Goal: Information Seeking & Learning: Learn about a topic

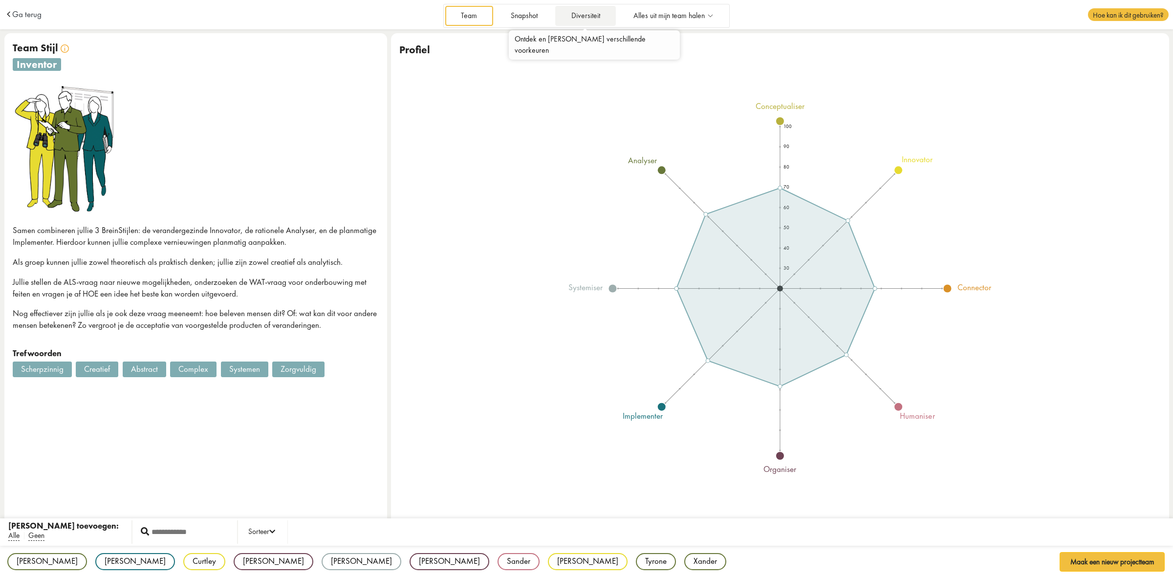
drag, startPoint x: 0, startPoint y: 0, endPoint x: 587, endPoint y: 20, distance: 587.3
click at [587, 20] on link "Diversiteit" at bounding box center [585, 16] width 61 height 20
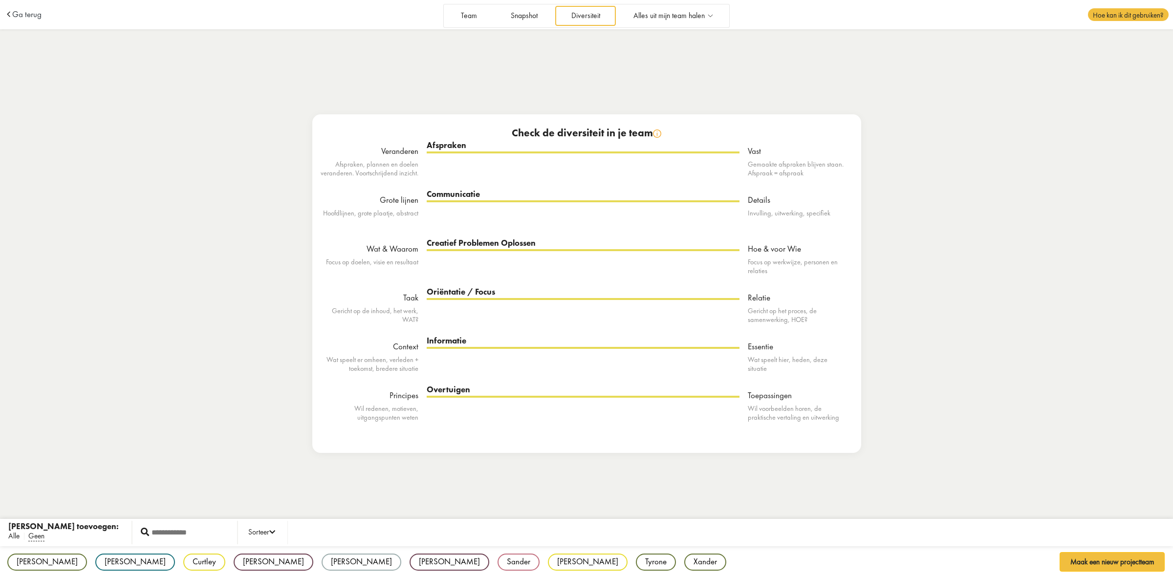
click at [18, 537] on span "Alle" at bounding box center [13, 536] width 11 height 10
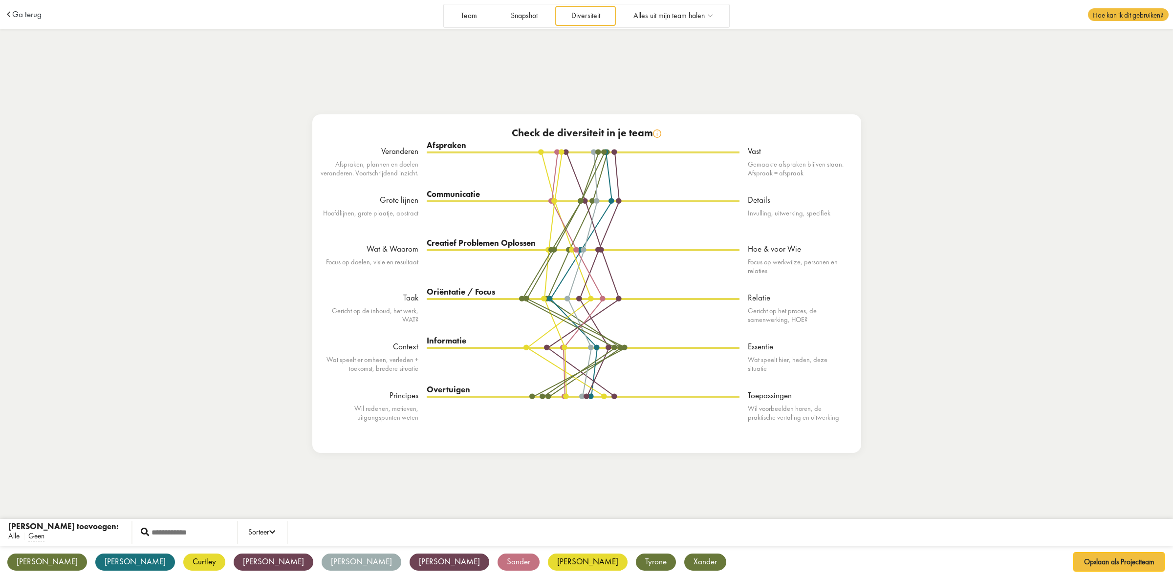
click at [18, 537] on span "Alle" at bounding box center [13, 536] width 11 height 10
click at [40, 538] on span "Geen" at bounding box center [36, 536] width 16 height 10
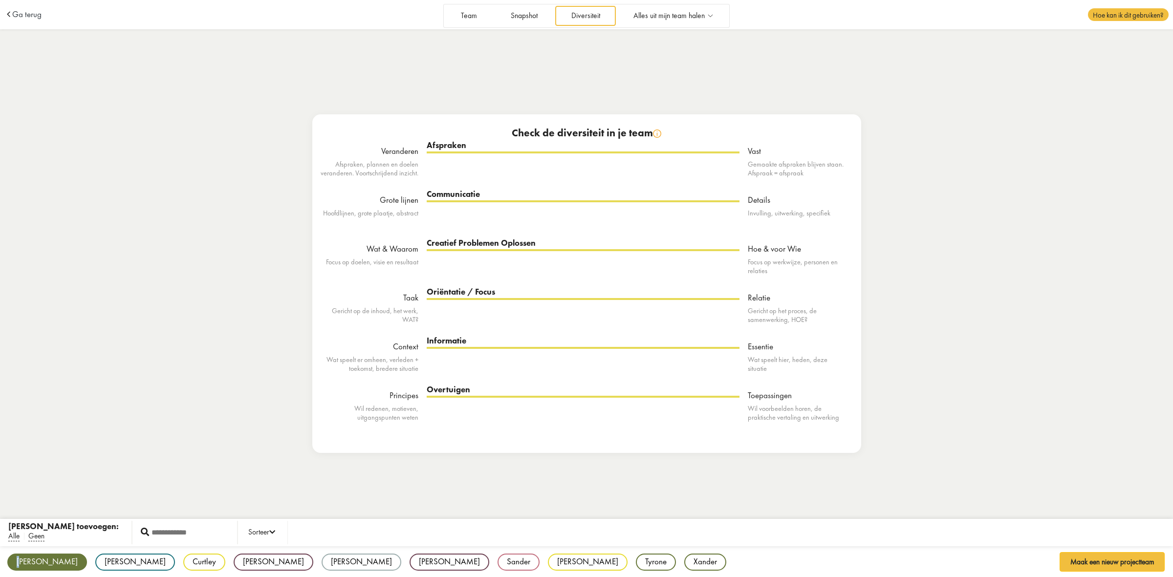
click at [20, 558] on div "[PERSON_NAME]" at bounding box center [47, 562] width 80 height 17
click at [183, 558] on div "Curtley" at bounding box center [204, 562] width 42 height 17
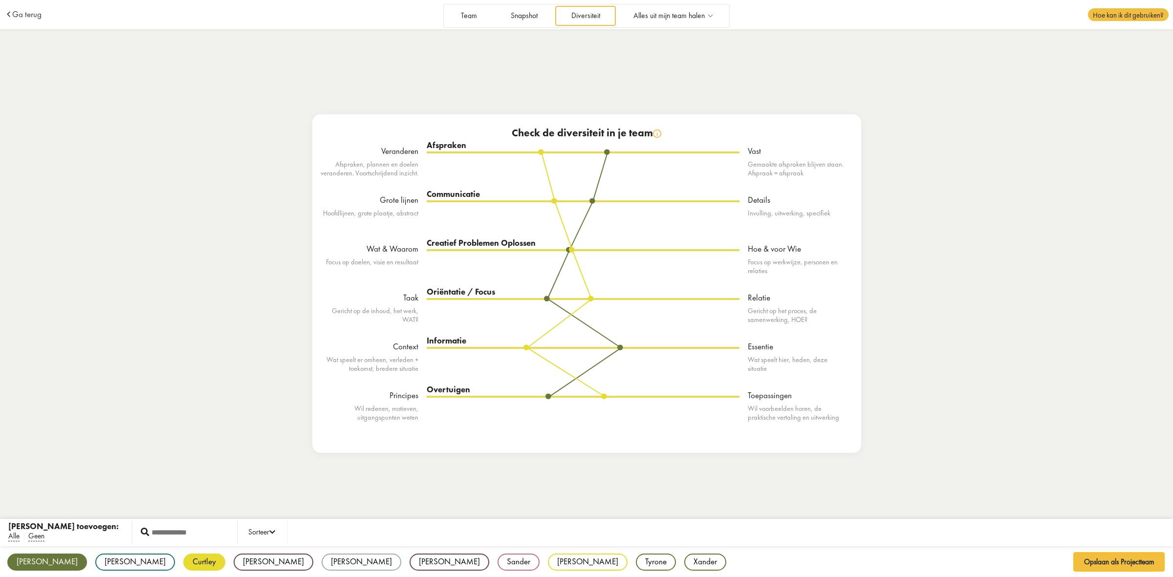
click at [322, 561] on div "[PERSON_NAME]" at bounding box center [362, 562] width 80 height 17
click at [497, 563] on div "Sander" at bounding box center [518, 562] width 42 height 17
click at [636, 565] on div "Tyrone" at bounding box center [656, 562] width 40 height 17
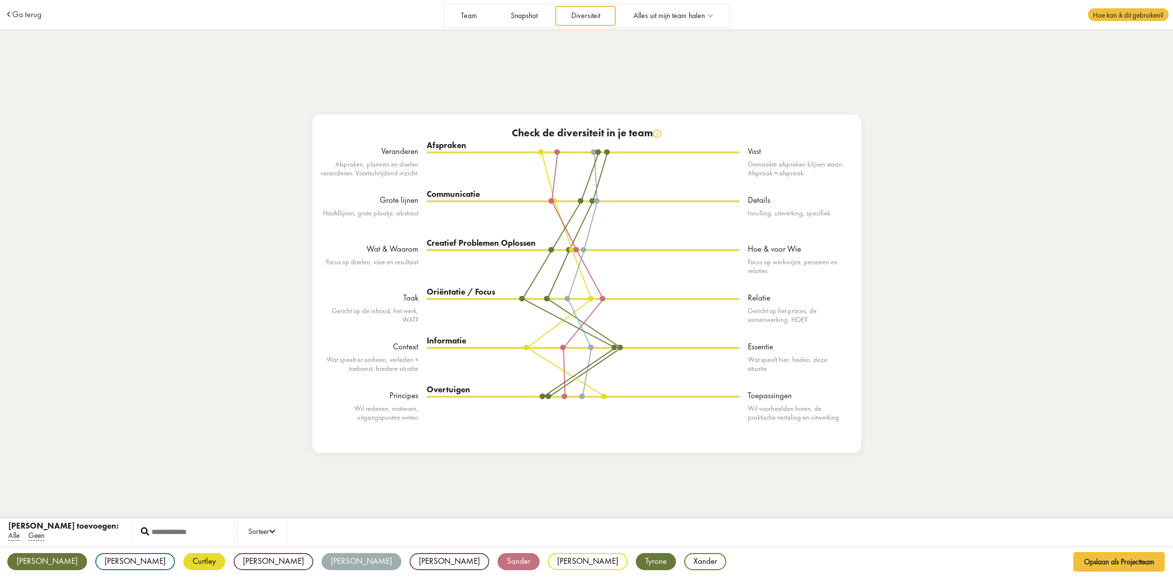
click at [375, 565] on div "Albert AF analyser Chris CS implementer Curtley CW innovator Elise EK organiser…" at bounding box center [586, 562] width 1173 height 33
click at [636, 560] on div "Tyrone" at bounding box center [656, 562] width 40 height 17
click at [322, 563] on div "[PERSON_NAME]" at bounding box center [362, 562] width 80 height 17
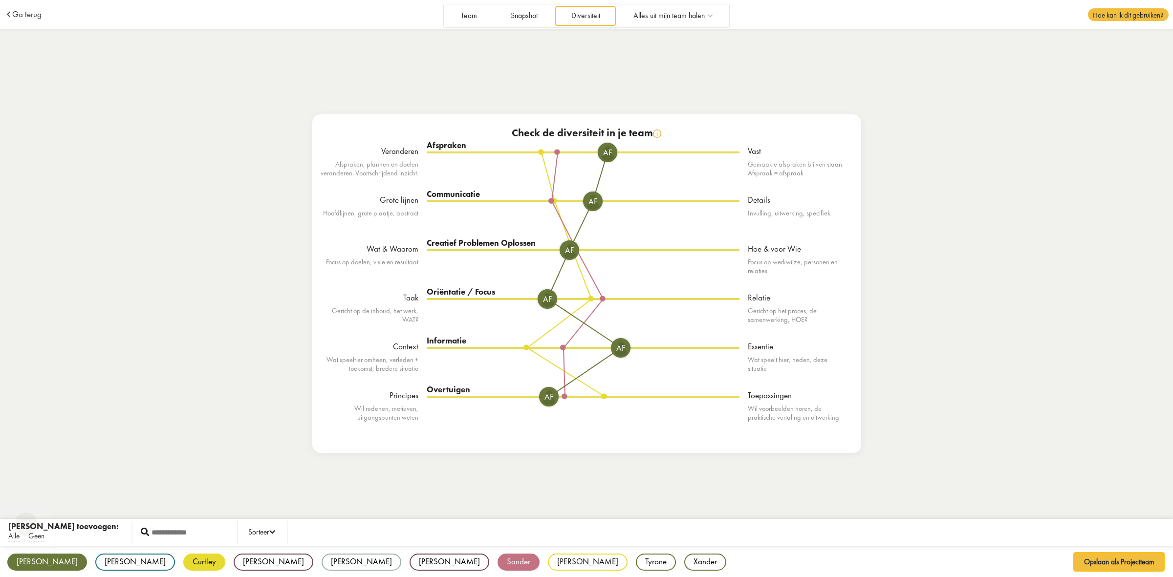
click at [42, 568] on div "Albert AF analyser" at bounding box center [47, 562] width 80 height 17
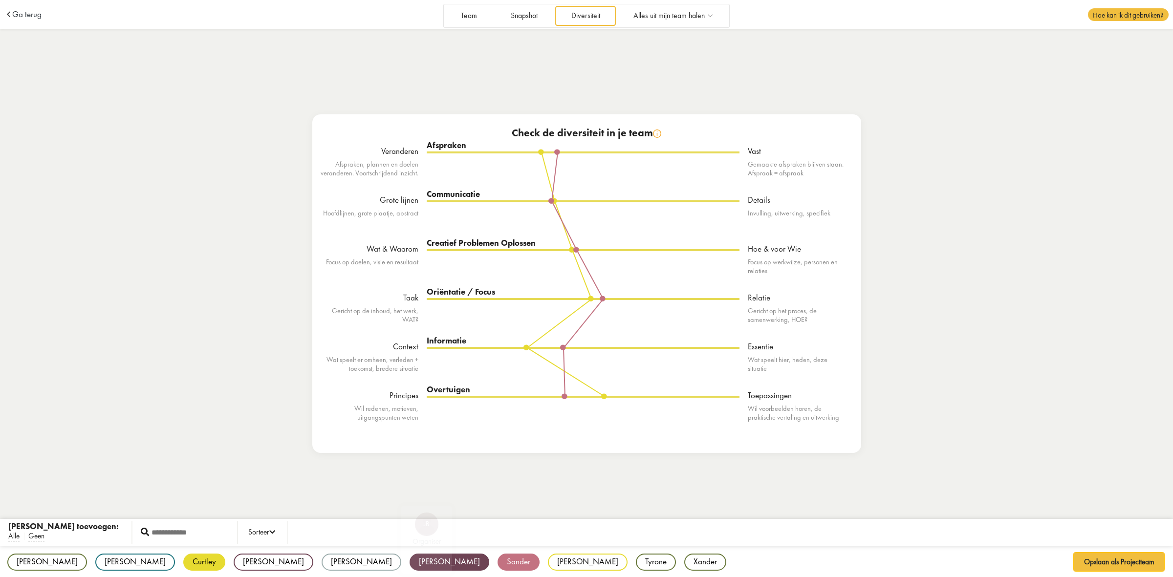
click at [497, 559] on div "Sander" at bounding box center [518, 562] width 42 height 17
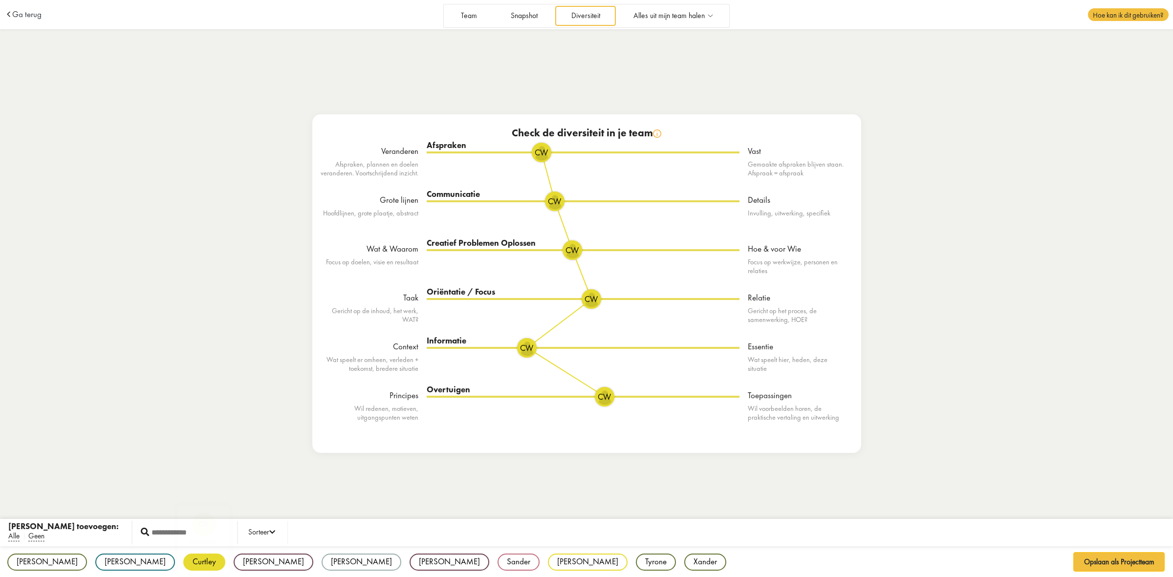
click at [183, 565] on div "Curtley" at bounding box center [204, 562] width 42 height 17
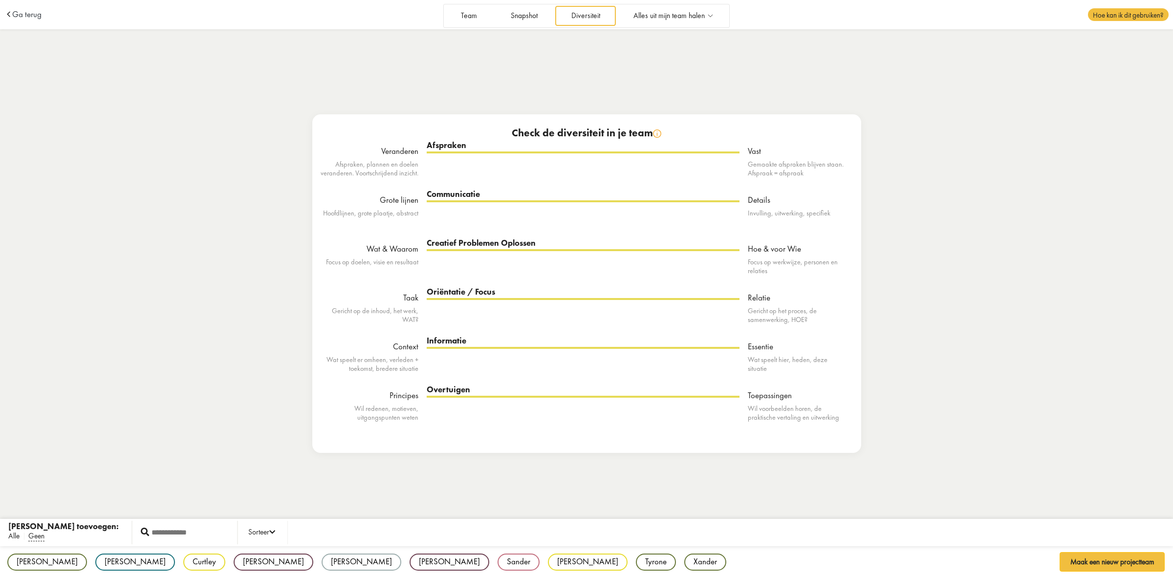
click at [10, 540] on span "Alle" at bounding box center [13, 536] width 11 height 10
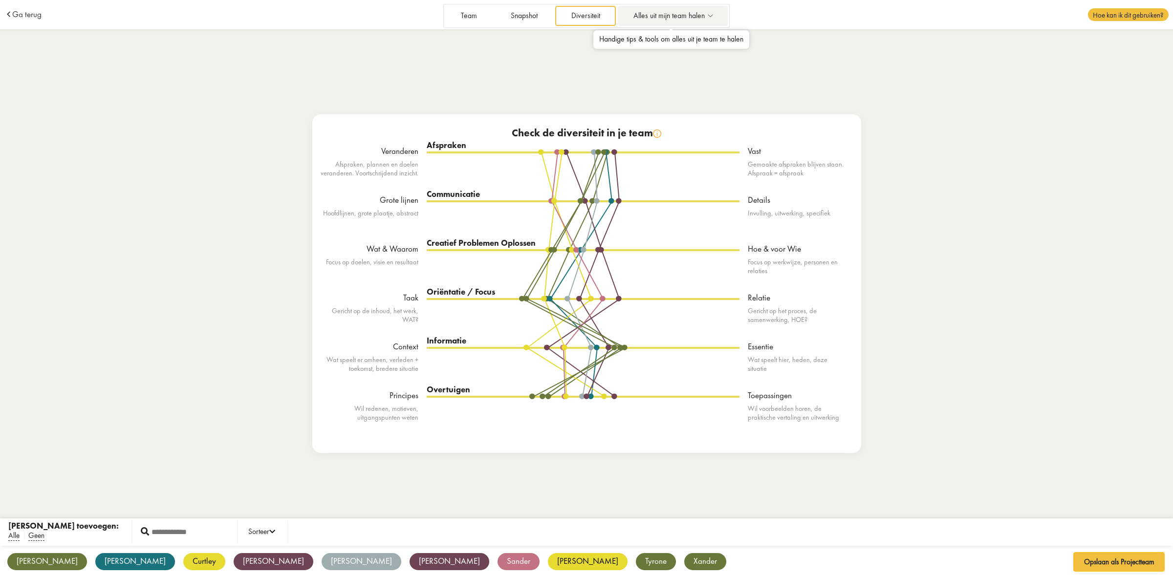
click at [661, 22] on link "Alles uit mijn team halen" at bounding box center [673, 16] width 110 height 20
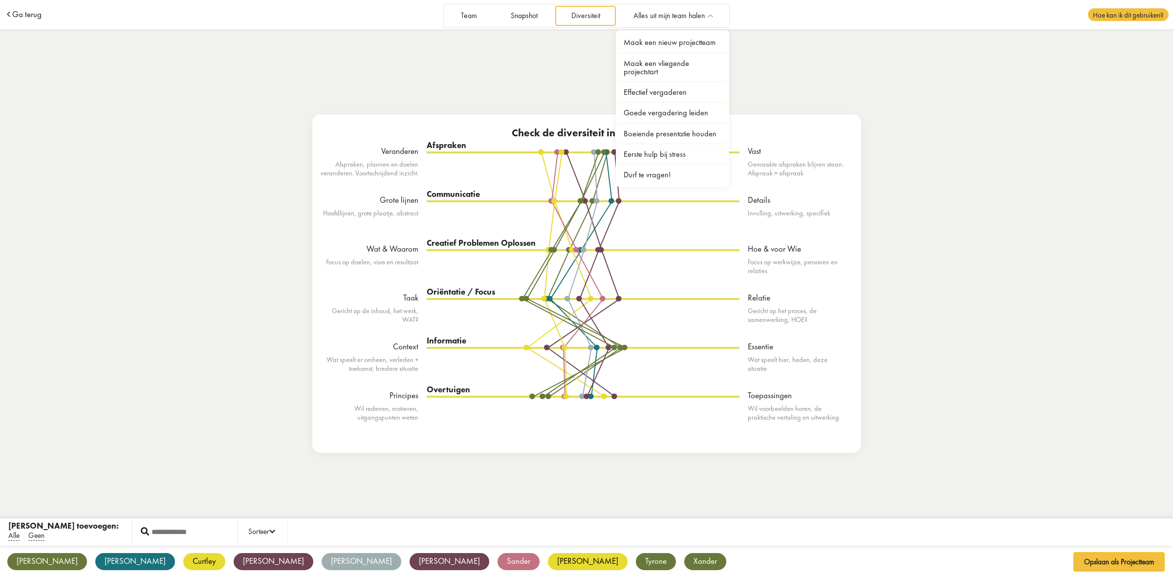
click at [31, 14] on span "Ga terug" at bounding box center [26, 14] width 29 height 8
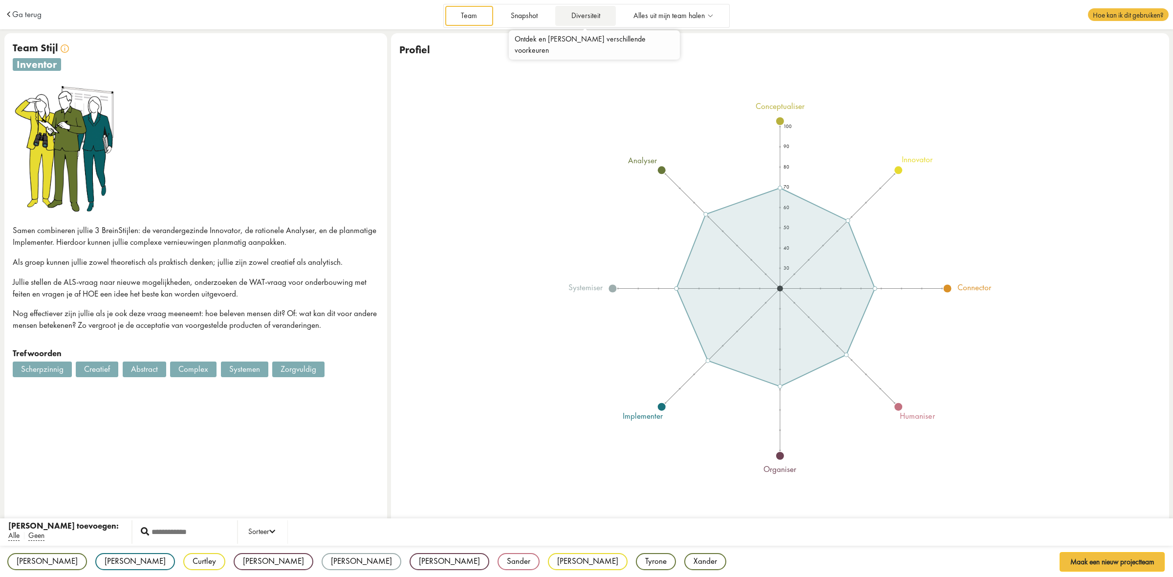
click at [590, 15] on link "Diversiteit" at bounding box center [585, 16] width 61 height 20
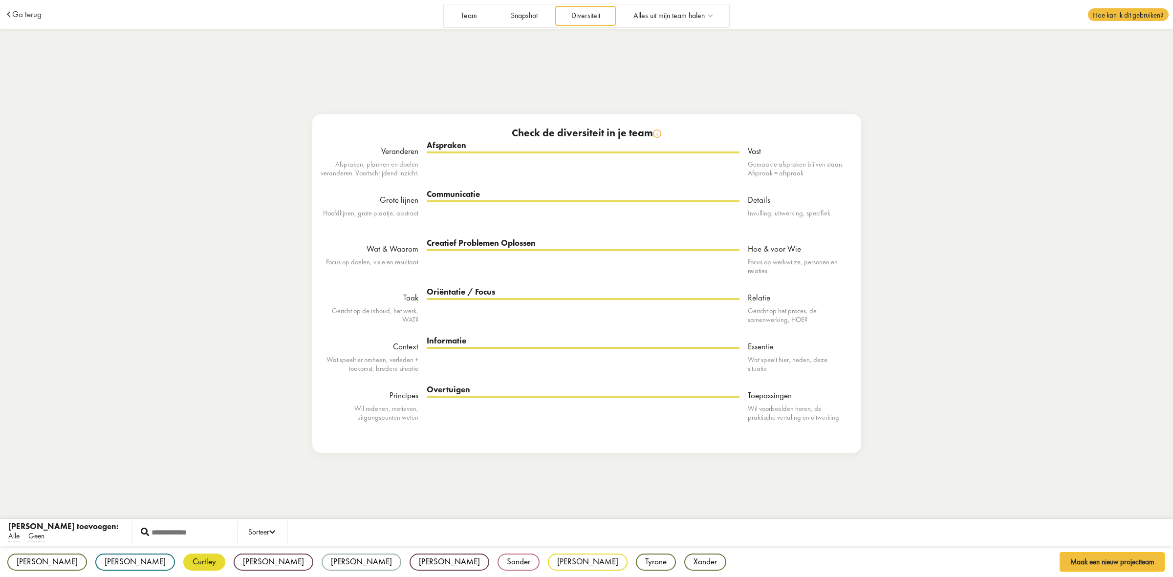
click at [183, 558] on div "Curtley" at bounding box center [204, 562] width 42 height 17
click at [636, 563] on div "Tyrone" at bounding box center [656, 562] width 40 height 17
